Goal: Check status: Check status

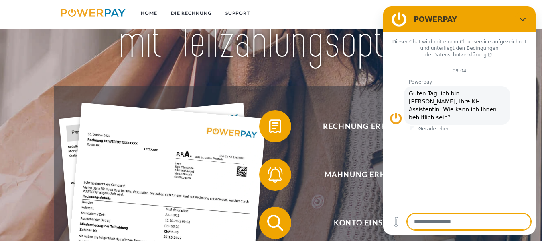
scroll to position [120, 0]
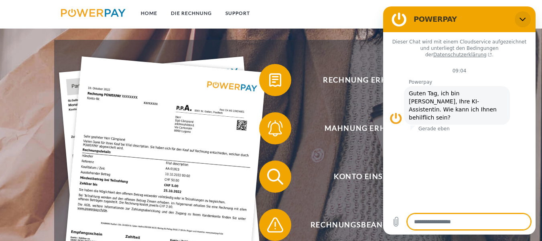
click at [522, 20] on icon "Schließen" at bounding box center [523, 20] width 6 height 4
type textarea "*"
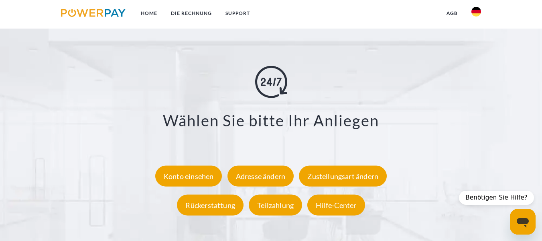
scroll to position [1365, 0]
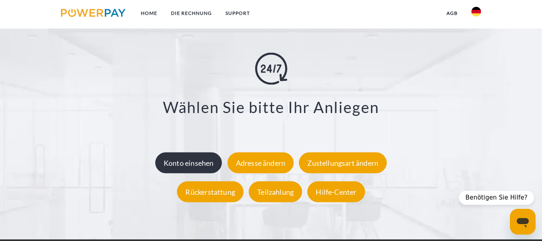
click at [192, 161] on div "Konto einsehen" at bounding box center [188, 162] width 67 height 21
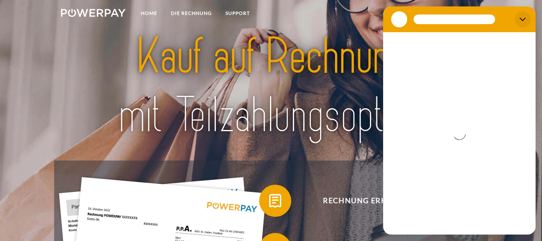
click at [522, 16] on button "Schließen" at bounding box center [523, 19] width 16 height 16
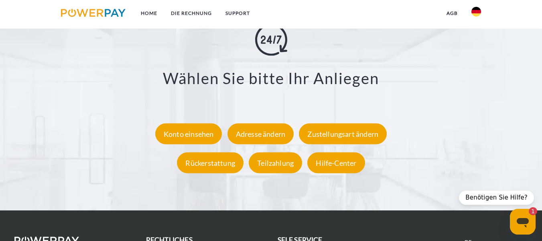
scroll to position [1405, 0]
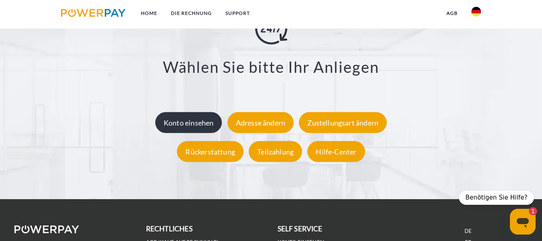
click at [206, 122] on div "Konto einsehen" at bounding box center [188, 122] width 67 height 21
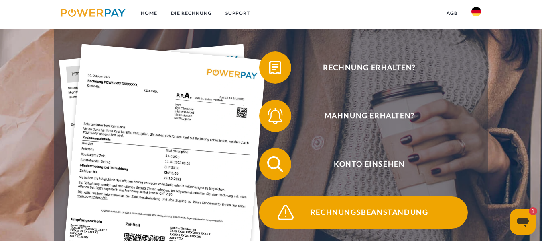
scroll to position [161, 0]
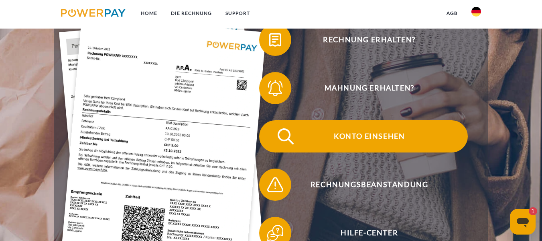
click at [373, 133] on span "Konto einsehen" at bounding box center [369, 136] width 197 height 32
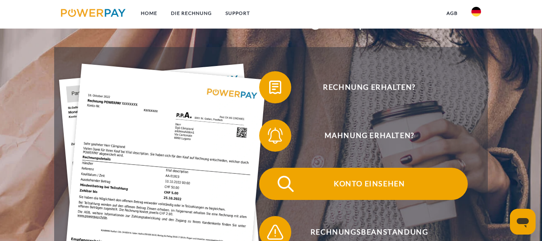
scroll to position [120, 0]
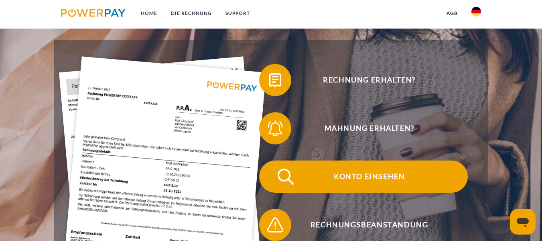
click at [342, 185] on span "Konto einsehen" at bounding box center [369, 176] width 197 height 32
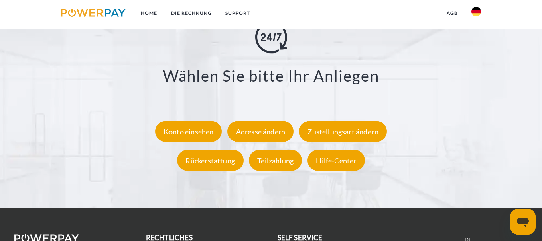
scroll to position [1405, 0]
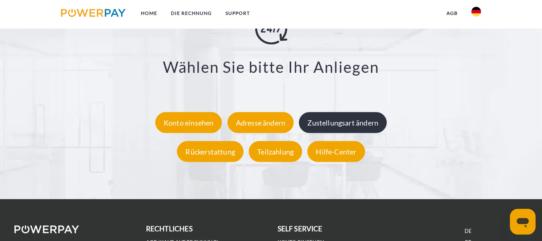
click at [344, 127] on div "Zustellungsart ändern" at bounding box center [343, 122] width 88 height 21
